Goal: Task Accomplishment & Management: Use online tool/utility

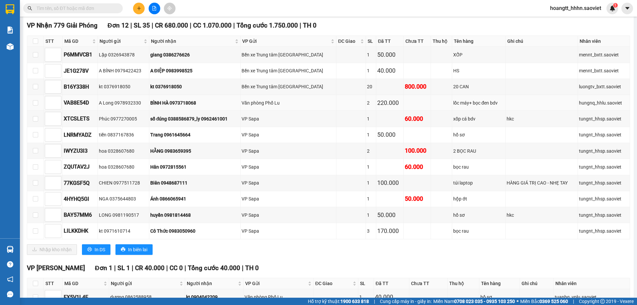
scroll to position [110, 0]
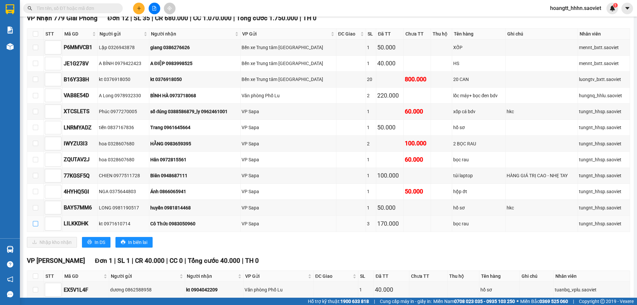
click at [35, 226] on label at bounding box center [35, 223] width 5 height 7
click at [35, 226] on input "checkbox" at bounding box center [35, 223] width 5 height 5
checkbox input "true"
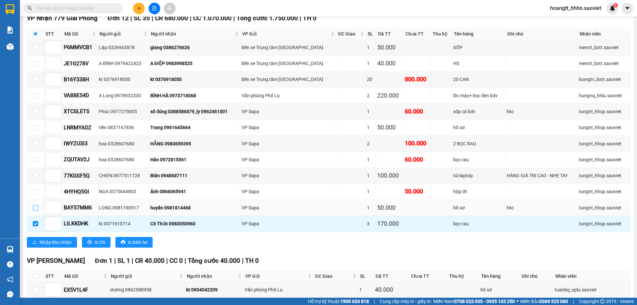
click at [35, 208] on input "checkbox" at bounding box center [35, 207] width 5 height 5
checkbox input "true"
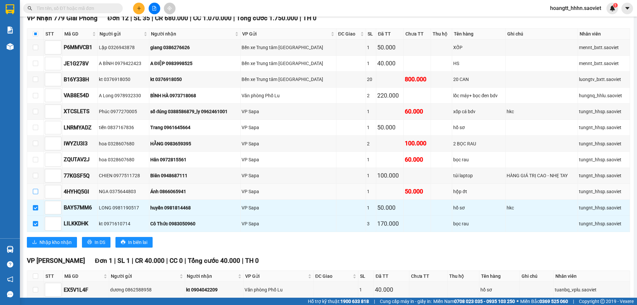
click at [35, 192] on input "checkbox" at bounding box center [35, 191] width 5 height 5
checkbox input "true"
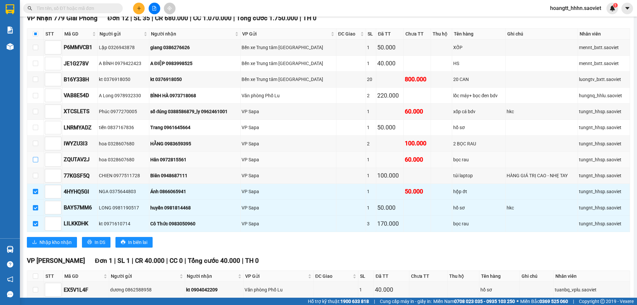
click at [34, 160] on input "checkbox" at bounding box center [35, 159] width 5 height 5
checkbox input "true"
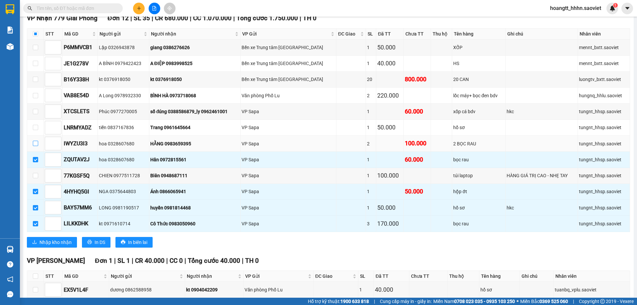
click at [35, 141] on input "checkbox" at bounding box center [35, 143] width 5 height 5
checkbox input "true"
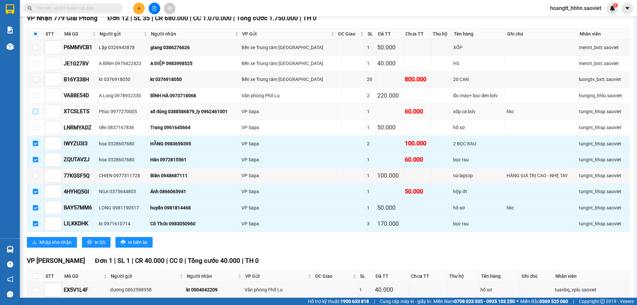
click at [37, 112] on input "checkbox" at bounding box center [35, 111] width 5 height 5
checkbox input "true"
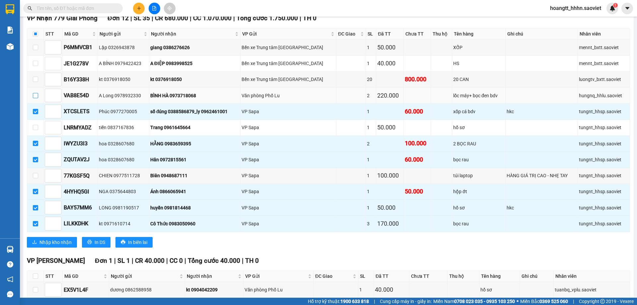
click at [34, 92] on label at bounding box center [35, 95] width 5 height 7
click at [34, 93] on input "checkbox" at bounding box center [35, 95] width 5 height 5
checkbox input "true"
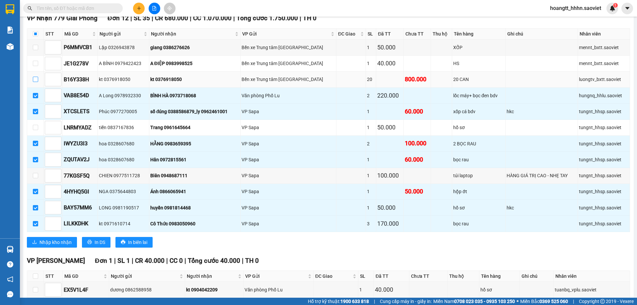
click at [34, 81] on input "checkbox" at bounding box center [35, 79] width 5 height 5
checkbox input "true"
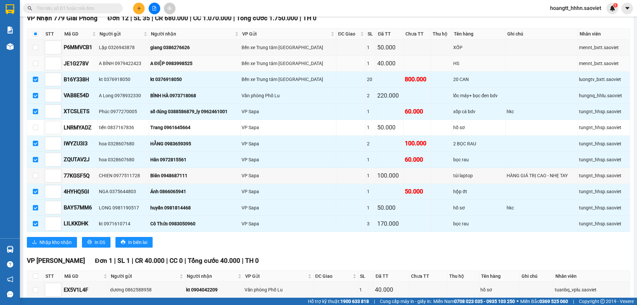
click at [35, 59] on td at bounding box center [35, 64] width 17 height 16
click at [38, 64] on input "checkbox" at bounding box center [35, 63] width 5 height 5
checkbox input "true"
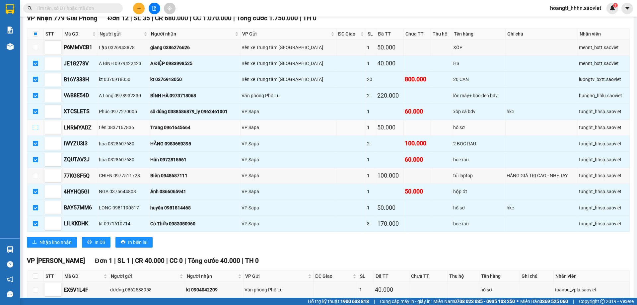
click at [35, 127] on input "checkbox" at bounding box center [35, 127] width 5 height 5
checkbox input "true"
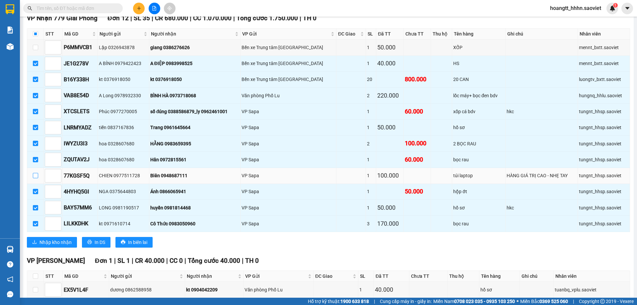
click at [36, 176] on input "checkbox" at bounding box center [35, 175] width 5 height 5
checkbox input "true"
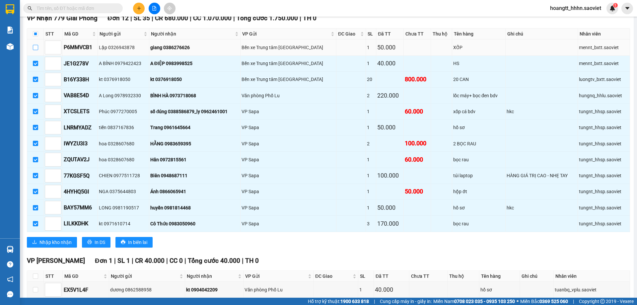
click at [33, 46] on input "checkbox" at bounding box center [35, 47] width 5 height 5
checkbox input "true"
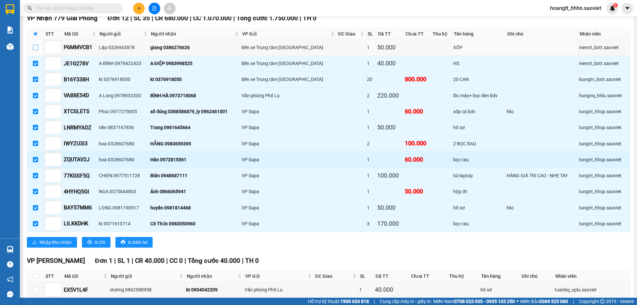
checkbox input "true"
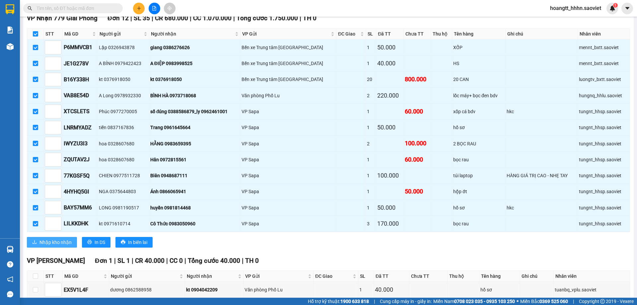
click at [63, 239] on span "Nhập kho nhận" at bounding box center [55, 241] width 32 height 7
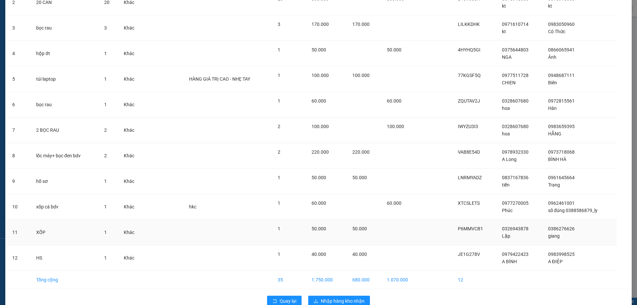
scroll to position [106, 0]
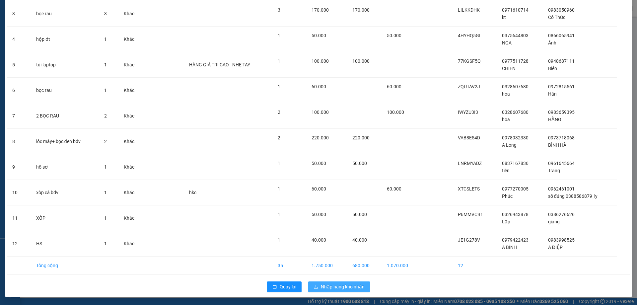
click at [327, 290] on button "Nhập hàng kho nhận" at bounding box center [339, 286] width 62 height 11
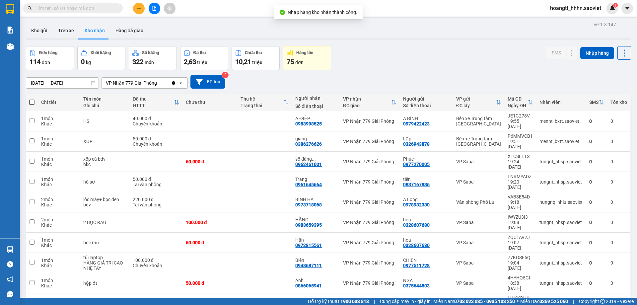
click at [32, 102] on span at bounding box center [31, 101] width 5 height 5
click at [32, 99] on input "checkbox" at bounding box center [32, 99] width 0 height 0
checkbox input "true"
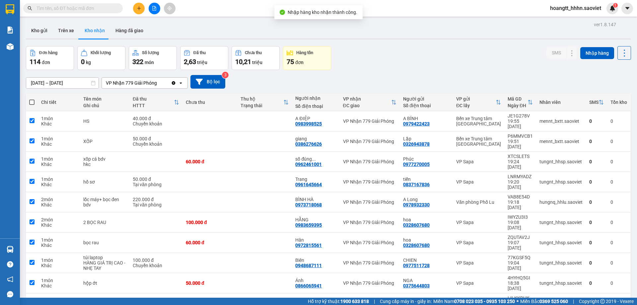
checkbox input "true"
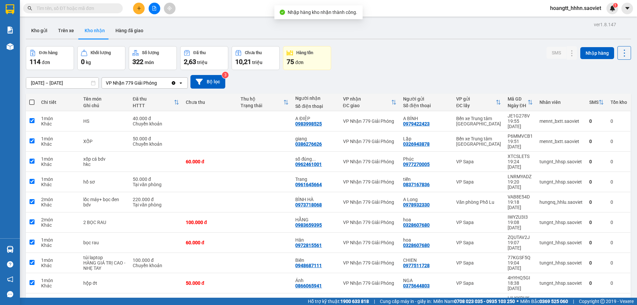
checkbox input "true"
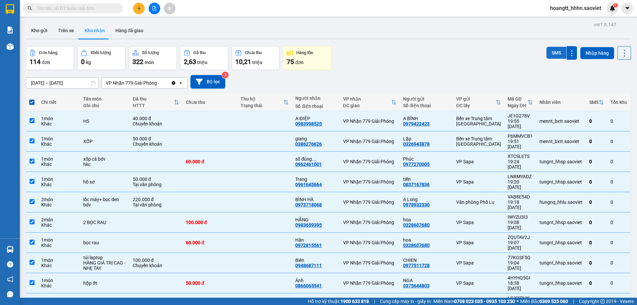
click at [552, 51] on button "SMS" at bounding box center [556, 53] width 20 height 12
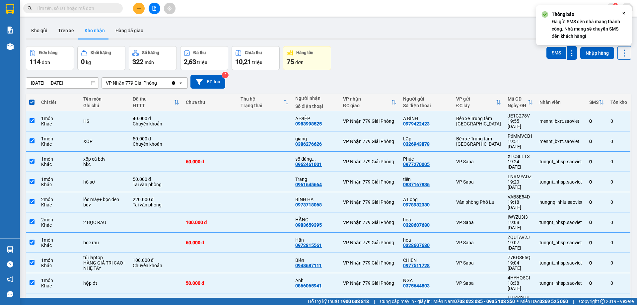
checkbox input "false"
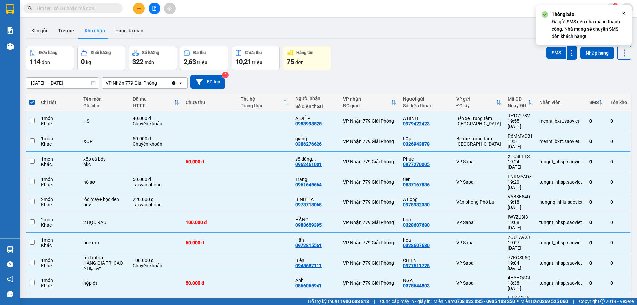
checkbox input "false"
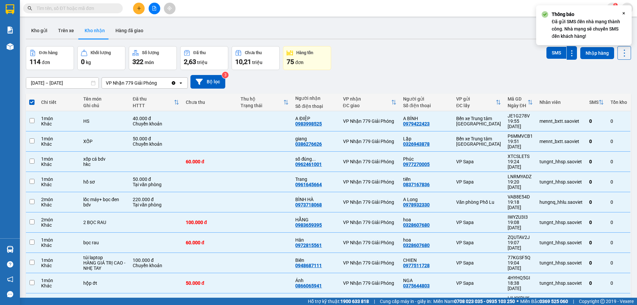
checkbox input "false"
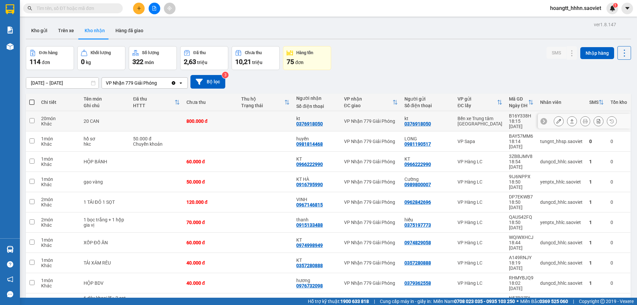
click at [477, 121] on div "Bến xe Trung tâm [GEOGRAPHIC_DATA]" at bounding box center [479, 121] width 45 height 11
checkbox input "true"
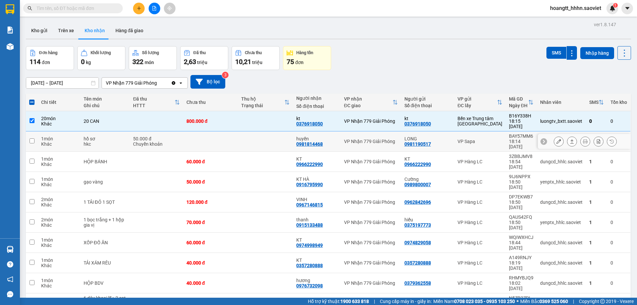
click at [509, 139] on div "18:14 [DATE]" at bounding box center [521, 144] width 25 height 11
checkbox input "true"
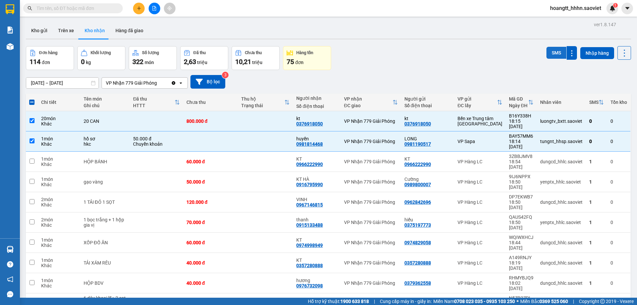
click at [548, 52] on button "SMS" at bounding box center [556, 53] width 20 height 12
click at [621, 59] on button at bounding box center [624, 53] width 14 height 14
click at [615, 80] on span "Làm mới" at bounding box center [609, 83] width 18 height 7
checkbox input "false"
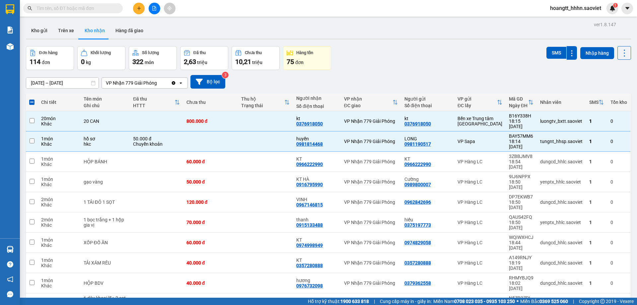
checkbox input "false"
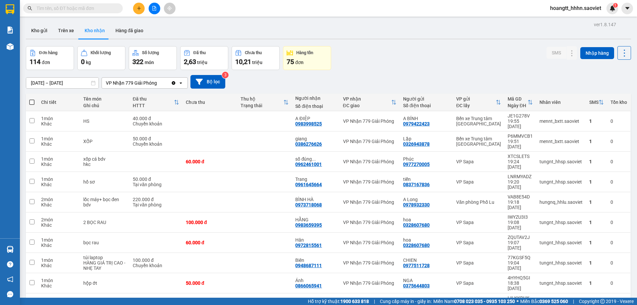
click at [68, 3] on div "Kết quả tìm kiếm ( 912 ) Bộ lọc Mã ĐH Trạng thái Món hàng Thu hộ Tổng cước Chưa…" at bounding box center [64, 9] width 129 height 12
click at [68, 9] on input "text" at bounding box center [75, 8] width 78 height 7
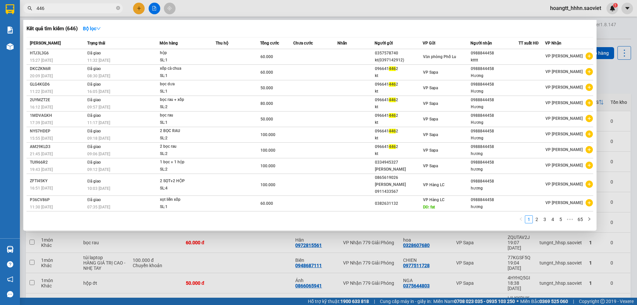
type input "4468"
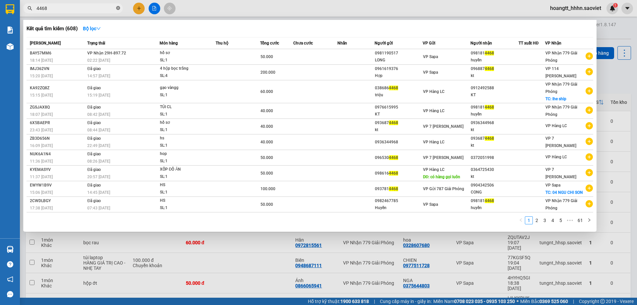
click at [119, 8] on icon "close-circle" at bounding box center [118, 8] width 4 height 4
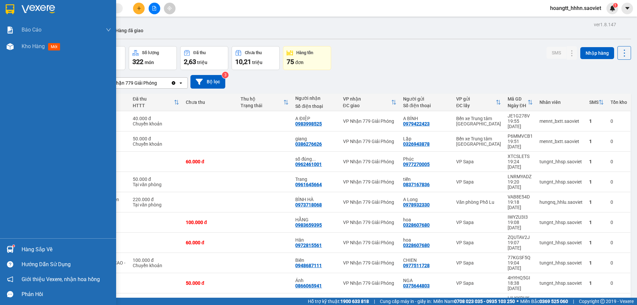
click at [27, 248] on div "Hàng sắp về" at bounding box center [67, 249] width 90 height 10
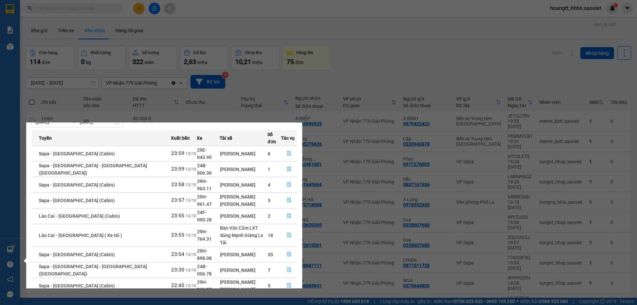
scroll to position [27, 0]
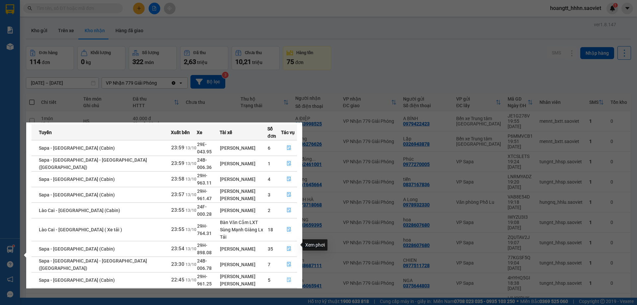
click at [289, 275] on button "button" at bounding box center [288, 280] width 15 height 11
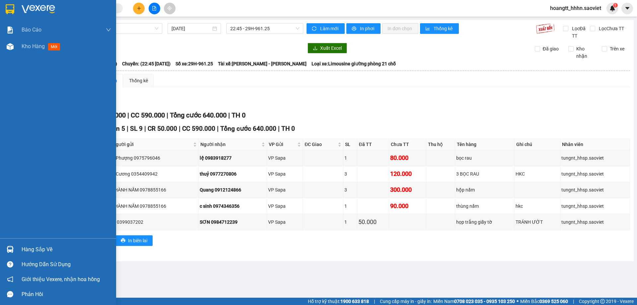
click at [32, 254] on div "Hàng sắp về" at bounding box center [67, 249] width 90 height 10
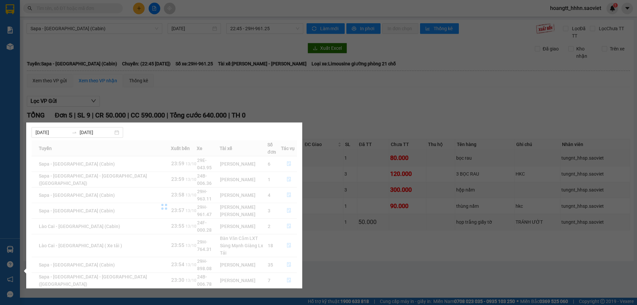
scroll to position [27, 0]
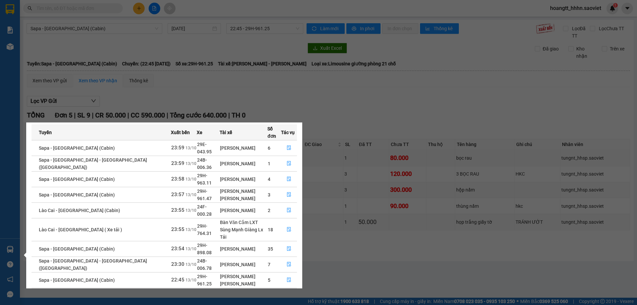
click at [286, 293] on icon "file-done" at bounding box center [288, 295] width 5 height 5
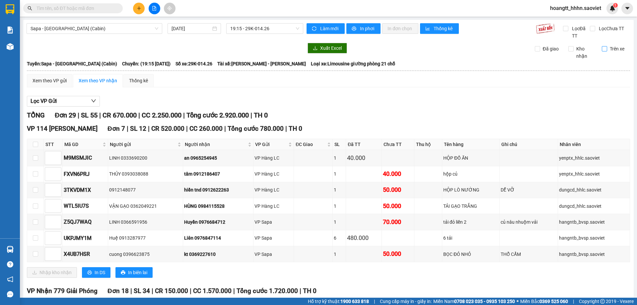
click at [607, 51] on span "Trên xe" at bounding box center [617, 48] width 20 height 7
click at [603, 51] on input "Trên xe" at bounding box center [603, 48] width 5 height 5
checkbox input "true"
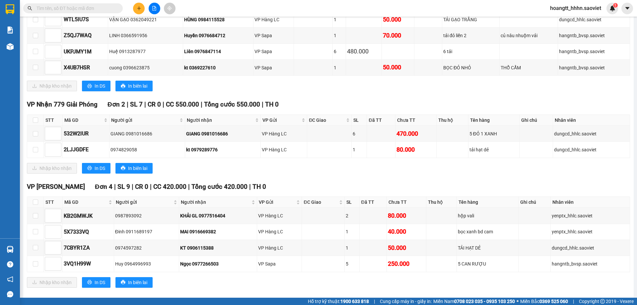
scroll to position [195, 0]
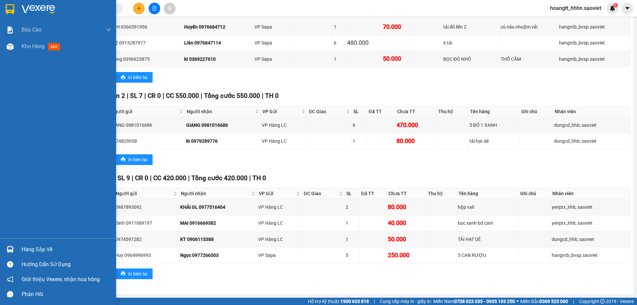
click at [17, 249] on div "Hàng sắp về" at bounding box center [58, 249] width 116 height 15
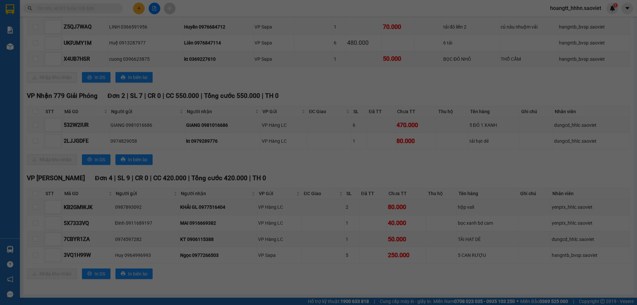
scroll to position [11, 0]
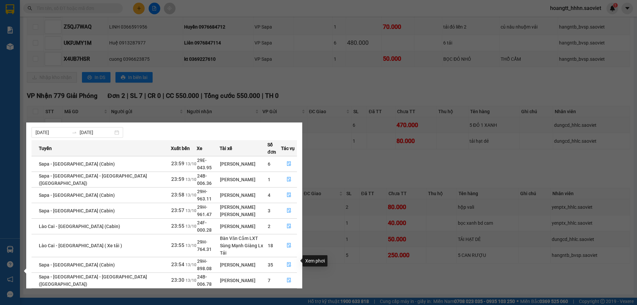
click at [284, 288] on td at bounding box center [289, 296] width 16 height 16
click at [285, 290] on button "button" at bounding box center [288, 295] width 15 height 11
